Goal: Navigation & Orientation: Find specific page/section

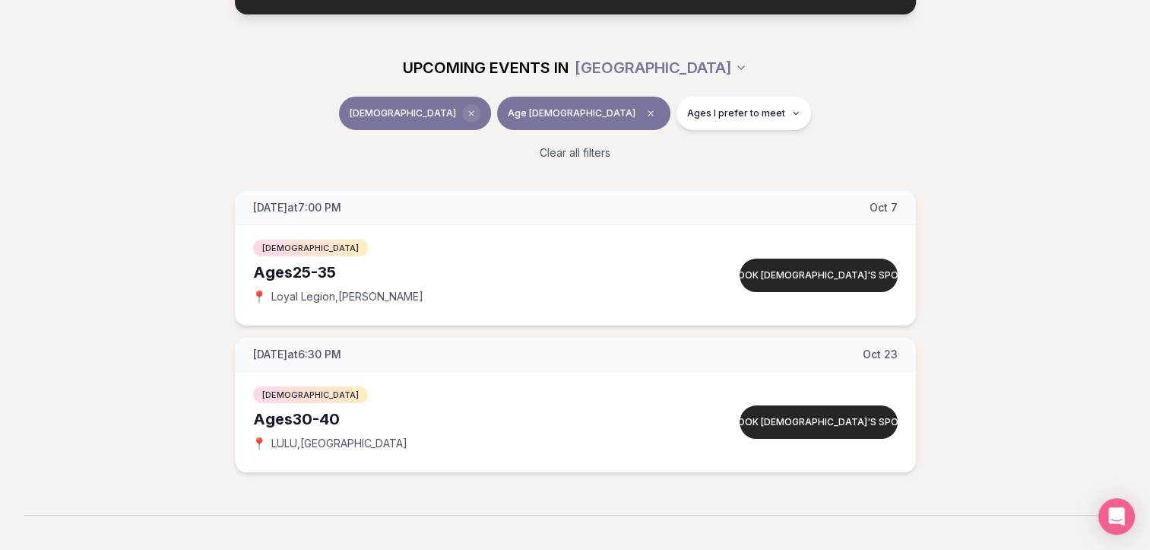
click at [480, 120] on span "Clear event type filter" at bounding box center [471, 113] width 18 height 18
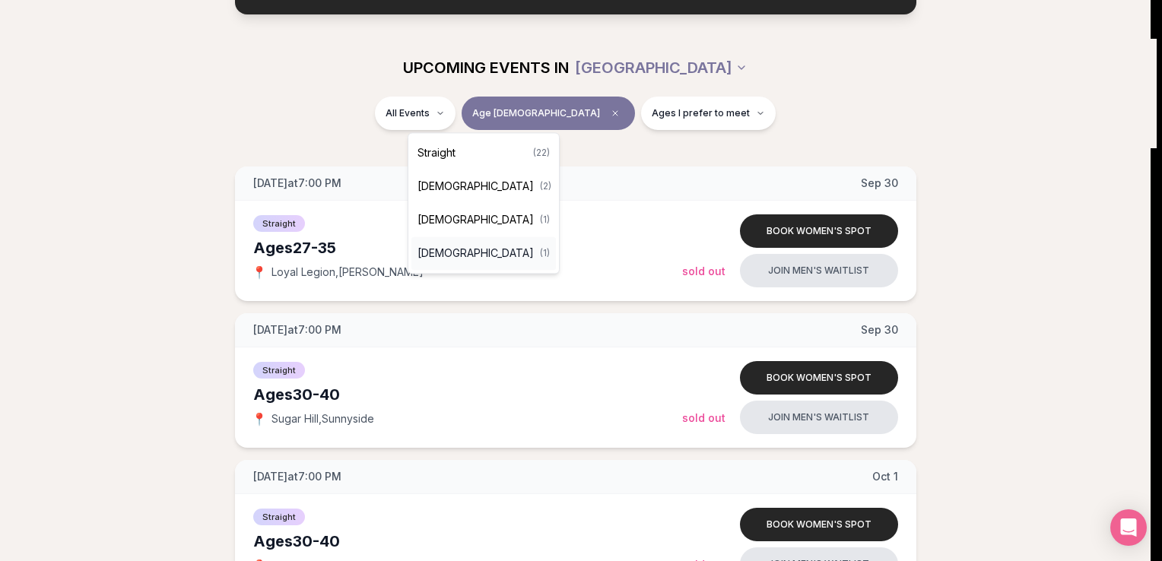
click at [447, 248] on span "[DEMOGRAPHIC_DATA]" at bounding box center [475, 253] width 116 height 15
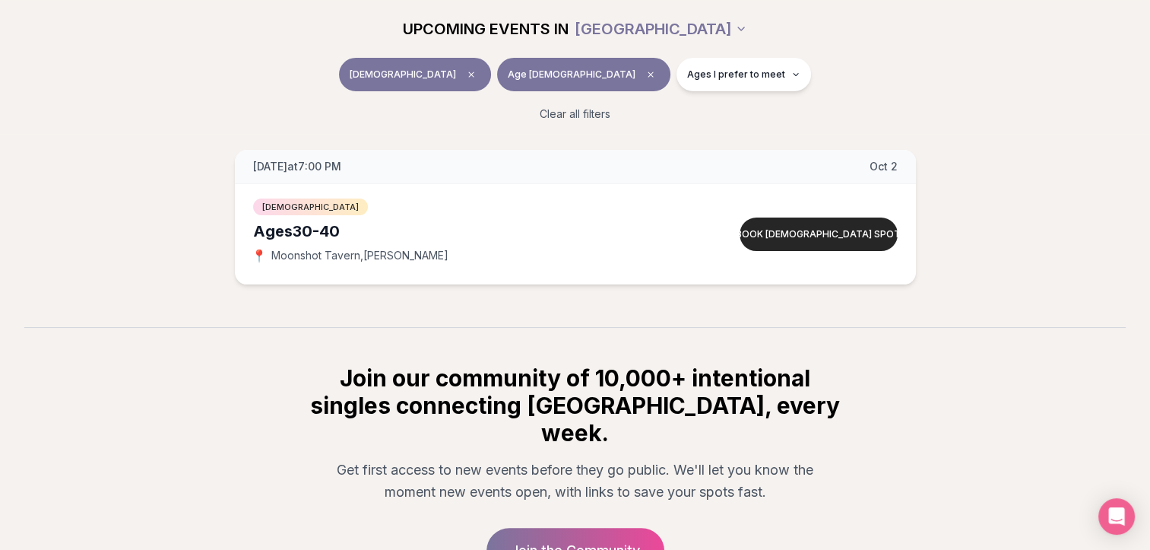
scroll to position [50, 0]
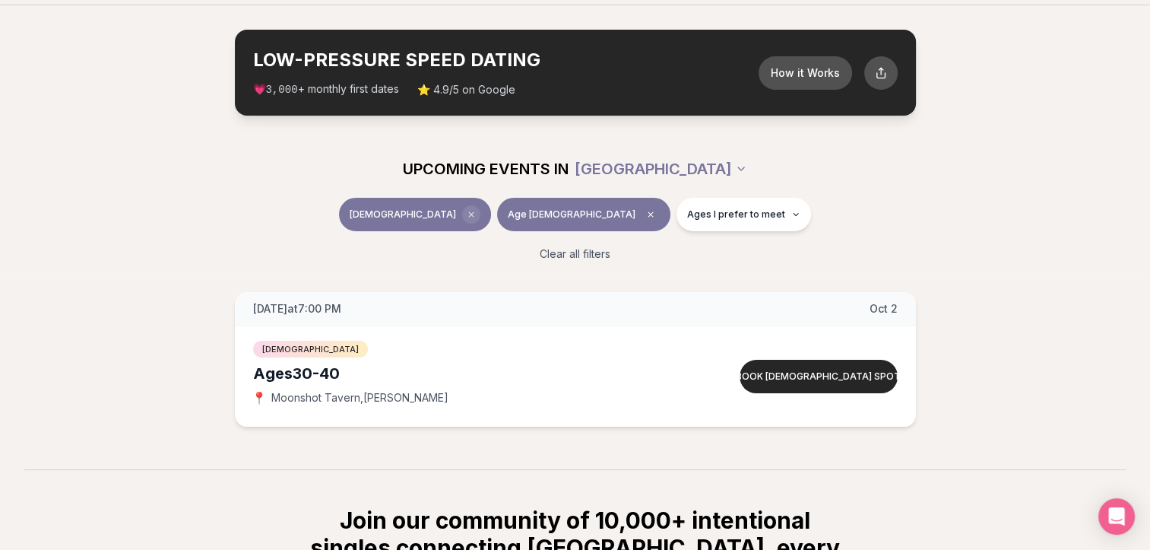
click at [476, 217] on icon "Clear event type filter" at bounding box center [471, 214] width 9 height 9
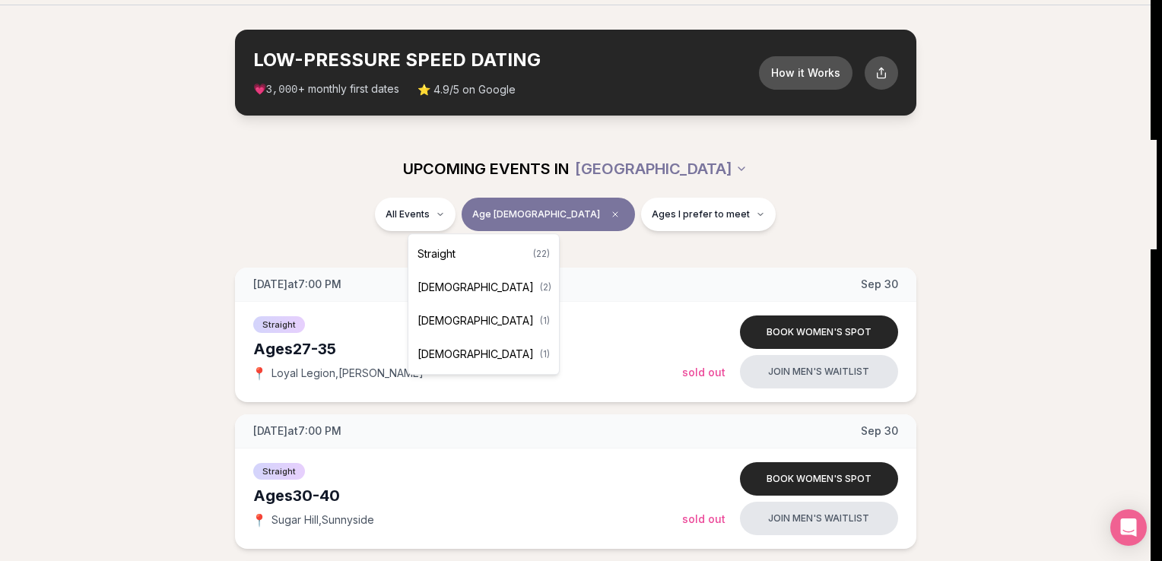
click at [451, 293] on span "[DEMOGRAPHIC_DATA]" at bounding box center [475, 287] width 116 height 15
